Goal: Complete application form

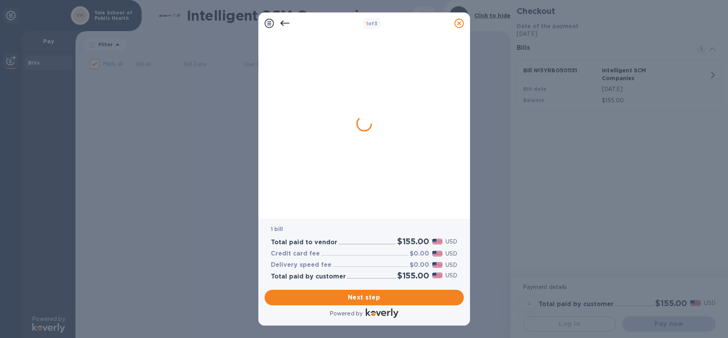
checkbox input "false"
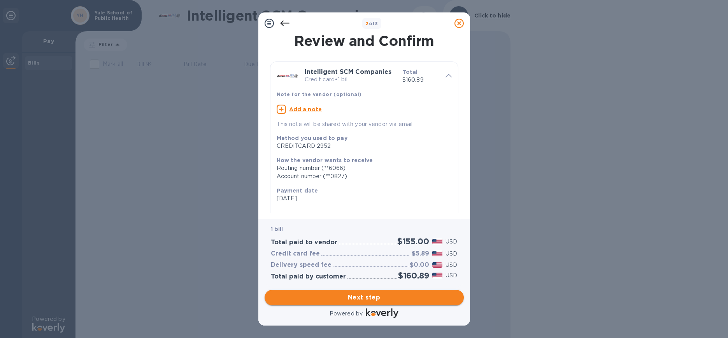
click at [360, 296] on span "Next step" at bounding box center [364, 297] width 187 height 9
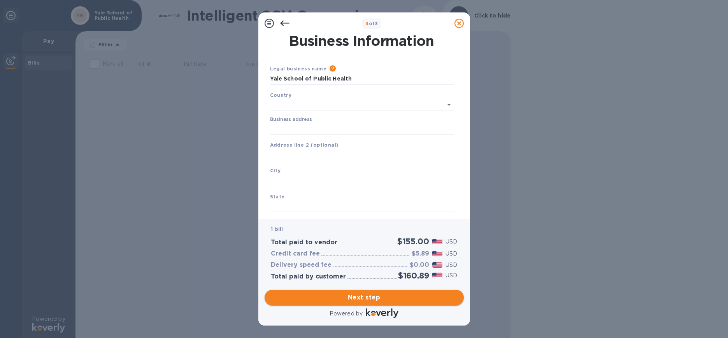
type input "[GEOGRAPHIC_DATA]"
click at [342, 132] on input "Business address" at bounding box center [362, 127] width 184 height 12
type input "[STREET_ADDRESS]"
click at [325, 176] on input "text" at bounding box center [362, 179] width 184 height 12
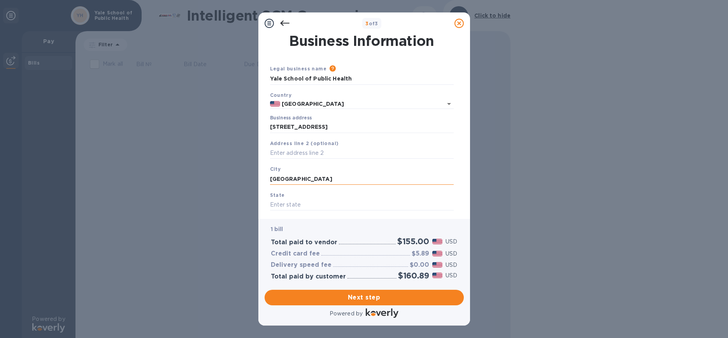
type input "[GEOGRAPHIC_DATA]"
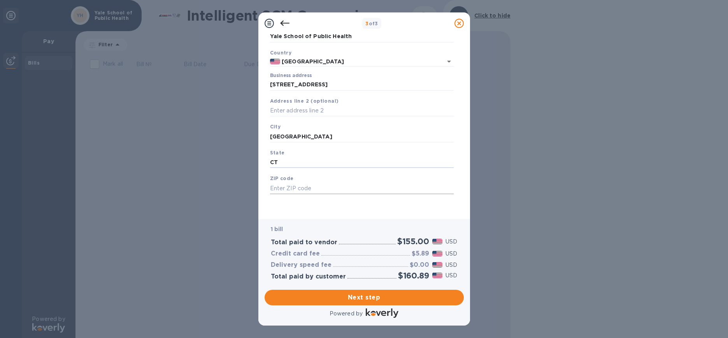
type input "CT"
click at [298, 188] on input "text" at bounding box center [362, 189] width 184 height 12
click at [328, 192] on input "06520" at bounding box center [362, 189] width 184 height 12
type input "06510"
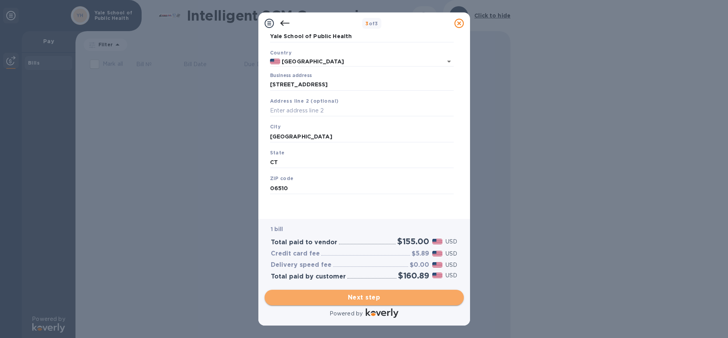
click at [339, 294] on span "Next step" at bounding box center [364, 297] width 187 height 9
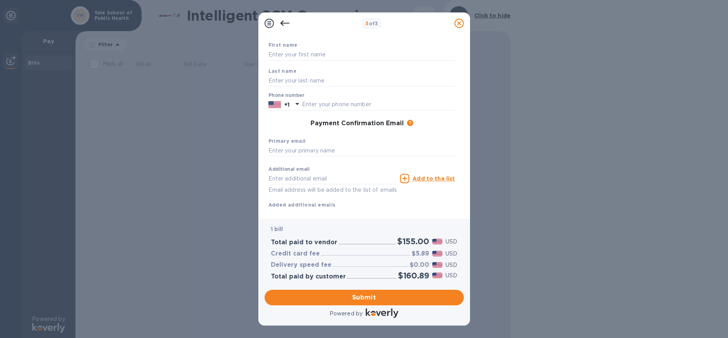
scroll to position [0, 0]
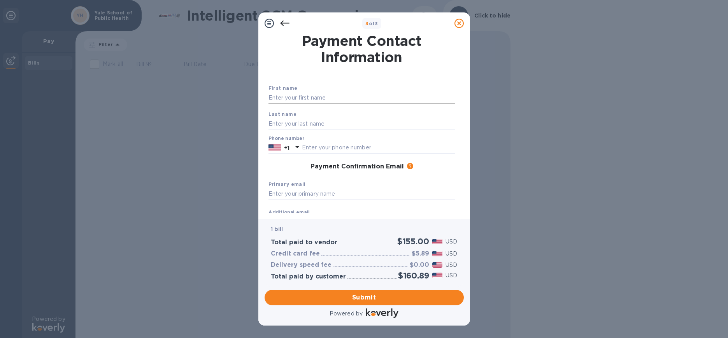
click at [353, 100] on input "text" at bounding box center [362, 98] width 187 height 12
type input "[PERSON_NAME]"
type input "2035356601"
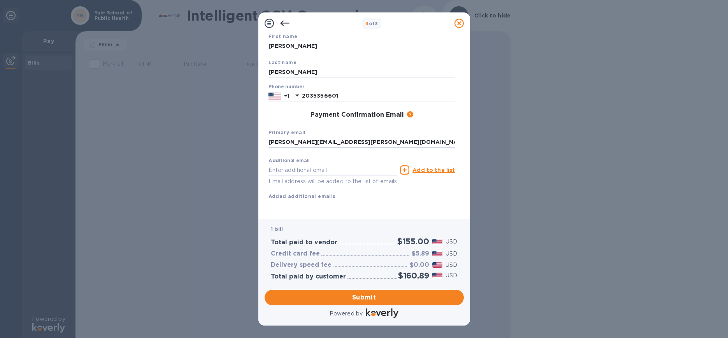
type input "[PERSON_NAME][EMAIL_ADDRESS][PERSON_NAME][DOMAIN_NAME]"
click at [312, 177] on p "Email address will be added to the list of emails" at bounding box center [333, 181] width 129 height 9
click at [311, 164] on input "text" at bounding box center [333, 170] width 129 height 12
type input "[EMAIL_ADDRESS][DOMAIN_NAME]"
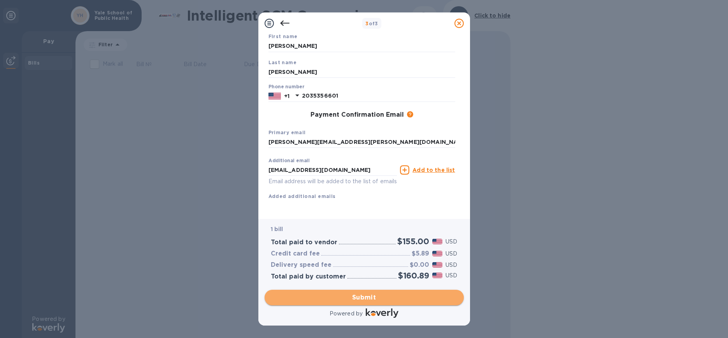
click at [353, 300] on span "Submit" at bounding box center [364, 297] width 187 height 9
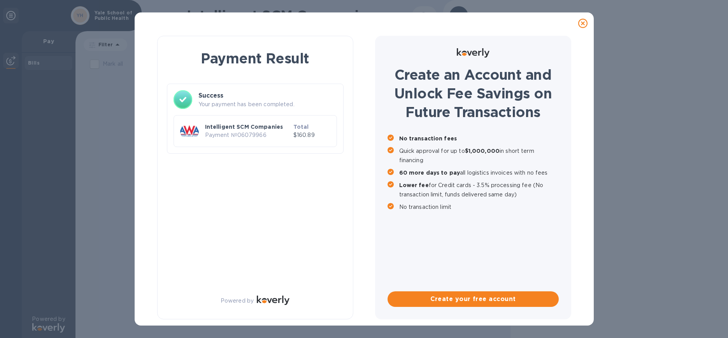
scroll to position [0, 0]
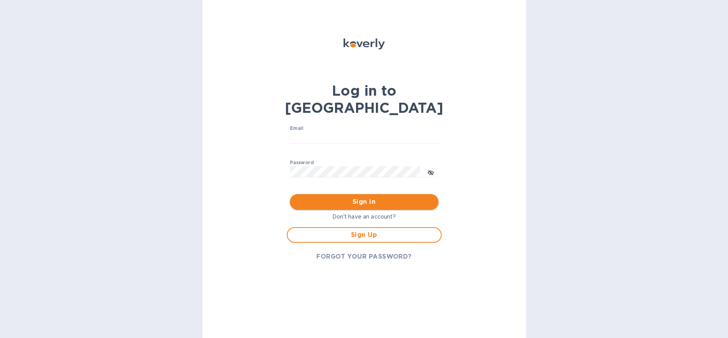
type input "[PERSON_NAME][EMAIL_ADDRESS][PERSON_NAME][DOMAIN_NAME]"
click at [364, 194] on button "Sign in" at bounding box center [364, 202] width 149 height 16
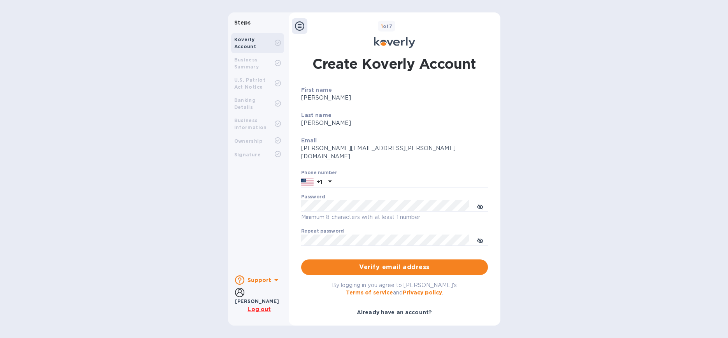
click at [275, 40] on rect at bounding box center [278, 43] width 6 height 6
